Goal: Transaction & Acquisition: Book appointment/travel/reservation

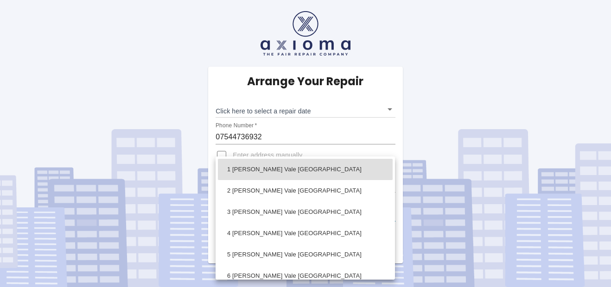
click at [259, 208] on body "Arrange Your Repair Click here to select a repair date ​ Phone Number   * 07544…" at bounding box center [305, 143] width 611 height 287
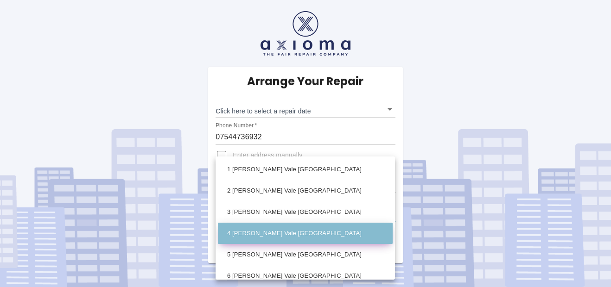
click at [348, 234] on li "4 [PERSON_NAME] Vale [GEOGRAPHIC_DATA]" at bounding box center [305, 233] width 175 height 21
type input "4 [PERSON_NAME] Vale [GEOGRAPHIC_DATA]"
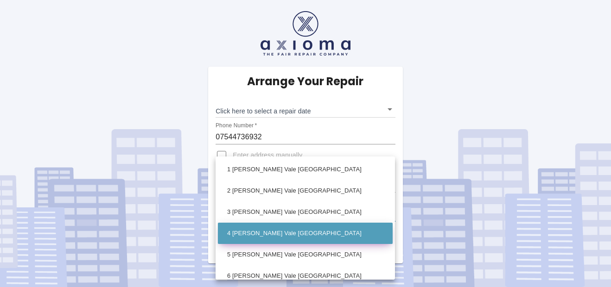
click at [322, 223] on li "4 [PERSON_NAME] Vale [GEOGRAPHIC_DATA]" at bounding box center [305, 233] width 175 height 21
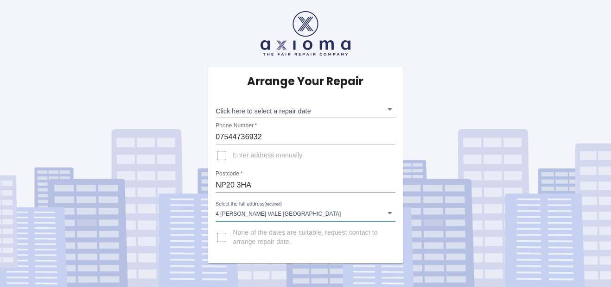
click at [222, 237] on input "None of the dates are suitable, request contact to arrange repair date." at bounding box center [221, 238] width 22 height 22
checkbox input "true"
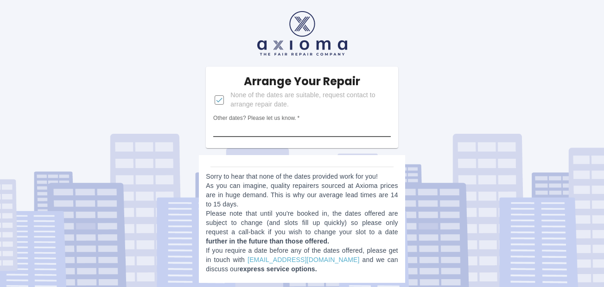
click at [283, 125] on input "Other dates? Please let us know.   *" at bounding box center [301, 129] width 177 height 15
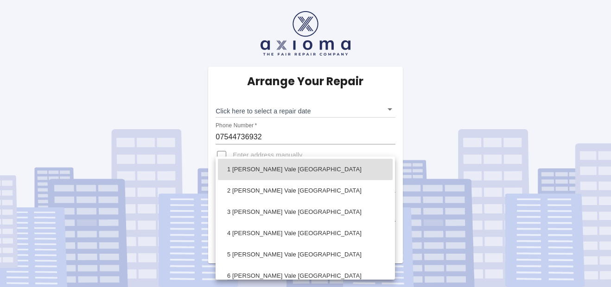
click at [389, 212] on body "Arrange Your Repair Click here to select a repair date ​ Phone Number   * 07544…" at bounding box center [305, 143] width 611 height 287
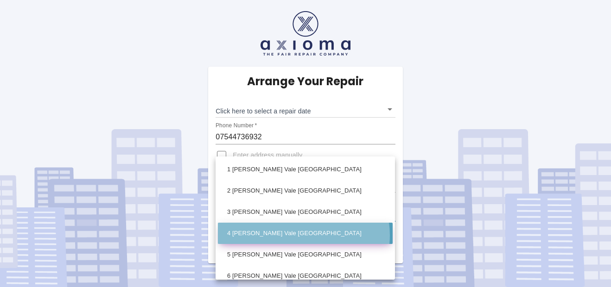
click at [303, 235] on li "4 [PERSON_NAME] Vale [GEOGRAPHIC_DATA]" at bounding box center [305, 233] width 175 height 21
type input "4 [PERSON_NAME] Vale [GEOGRAPHIC_DATA]"
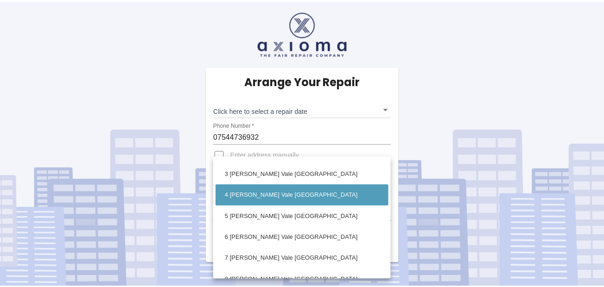
scroll to position [36, 0]
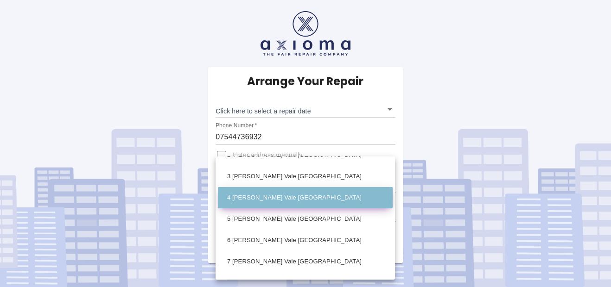
click at [317, 198] on li "4 [PERSON_NAME] Vale [GEOGRAPHIC_DATA]" at bounding box center [305, 197] width 175 height 21
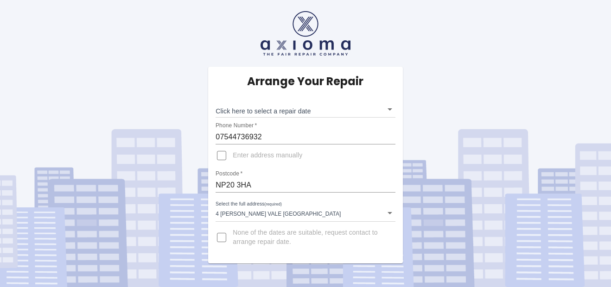
click at [516, 119] on div "Arrange Your Repair Click here to select a repair date ​ Phone Number   * 07544…" at bounding box center [305, 132] width 625 height 264
click at [477, 244] on div "Arrange Your Repair Click here to select a repair date ​ Phone Number   * 07544…" at bounding box center [305, 132] width 625 height 264
drag, startPoint x: 587, startPoint y: 188, endPoint x: 595, endPoint y: 198, distance: 13.0
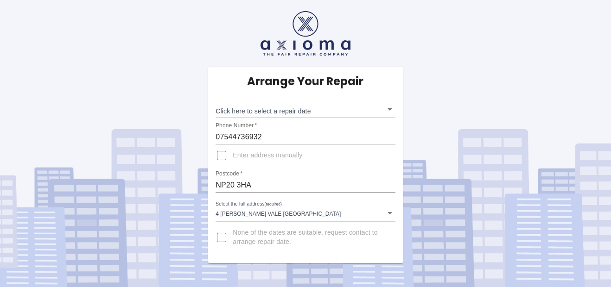
click at [595, 198] on div "Arrange Your Repair Click here to select a repair date ​ Phone Number   * 07544…" at bounding box center [305, 132] width 625 height 264
click at [523, 210] on div "Arrange Your Repair Click here to select a repair date ​ Phone Number   * 07544…" at bounding box center [305, 132] width 625 height 264
drag, startPoint x: 435, startPoint y: 103, endPoint x: 439, endPoint y: 99, distance: 5.9
click at [436, 102] on div "Arrange Your Repair Click here to select a repair date ​ Phone Number   * 07544…" at bounding box center [305, 132] width 625 height 264
click at [389, 111] on body "Arrange Your Repair Click here to select a repair date ​ Phone Number   * 07544…" at bounding box center [305, 143] width 611 height 287
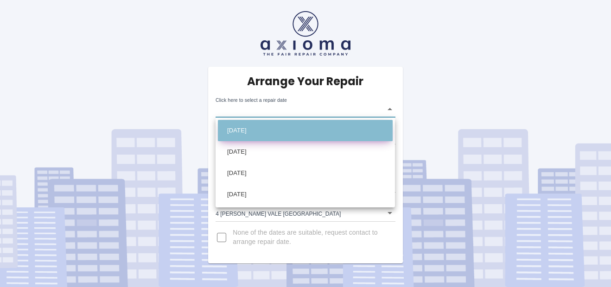
click at [320, 127] on li "[DATE]" at bounding box center [305, 130] width 175 height 21
type input "[DATE]T00:00:00.000Z"
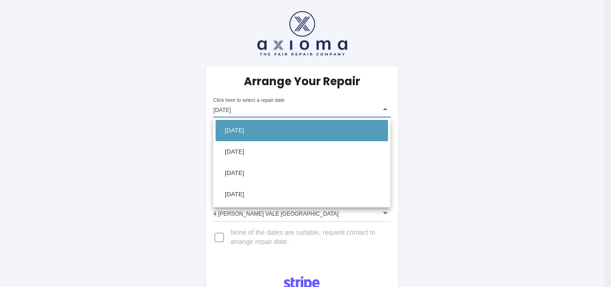
click at [385, 109] on div at bounding box center [305, 143] width 611 height 287
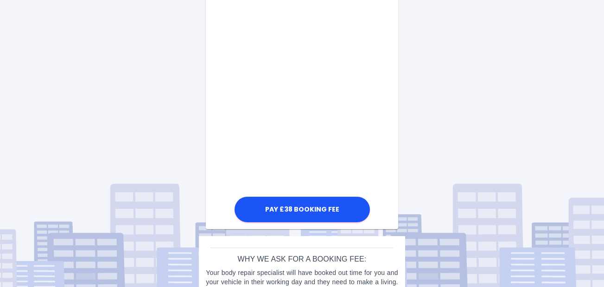
scroll to position [505, 0]
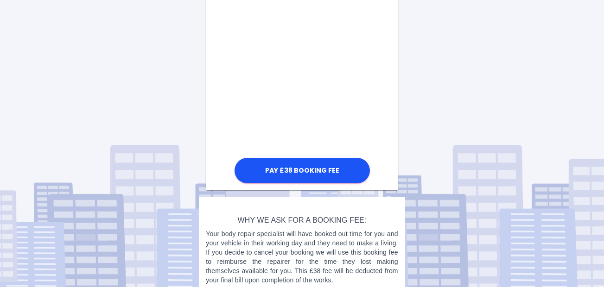
scroll to position [556, 0]
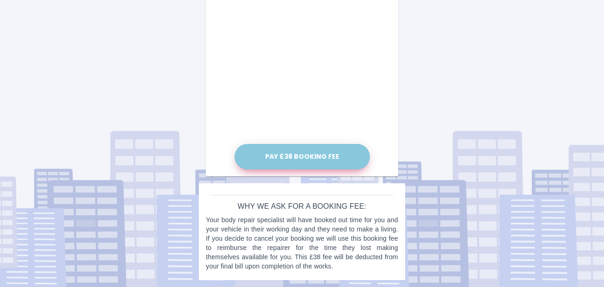
click at [329, 154] on button "Pay £38 Booking Fee" at bounding box center [301, 156] width 135 height 25
